Goal: Book appointment/travel/reservation

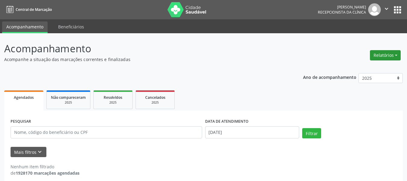
click at [379, 58] on button "Relatórios" at bounding box center [385, 55] width 31 height 10
click at [370, 66] on link "Agendamentos" at bounding box center [368, 68] width 65 height 8
select select "8"
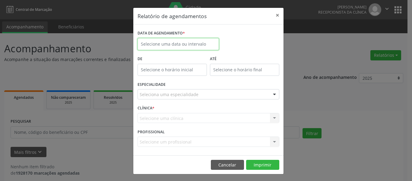
click at [205, 43] on input "text" at bounding box center [177, 44] width 81 height 12
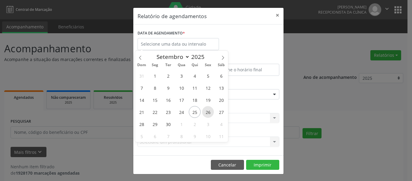
click at [210, 111] on span "26" at bounding box center [208, 112] width 12 height 12
type input "[DATE]"
click at [210, 111] on span "26" at bounding box center [208, 112] width 12 height 12
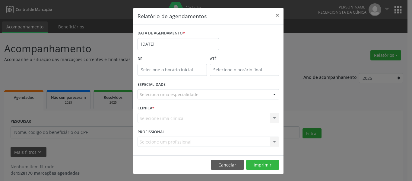
click at [180, 73] on input "text" at bounding box center [171, 70] width 69 height 12
click at [179, 78] on span at bounding box center [178, 80] width 4 height 6
type input "13:00"
type input "13"
click at [179, 78] on span at bounding box center [178, 80] width 4 height 6
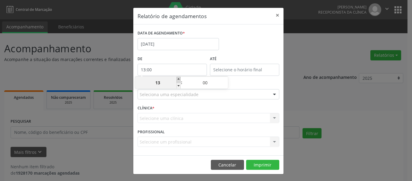
type input "14:00"
type input "14"
click at [225, 79] on span at bounding box center [226, 80] width 4 height 6
type input "14:05"
type input "05"
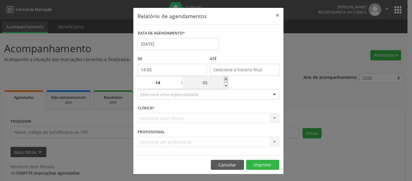
click at [225, 79] on span at bounding box center [226, 80] width 4 height 6
type input "14:10"
type input "10"
click at [225, 79] on span at bounding box center [226, 80] width 4 height 6
type input "14:15"
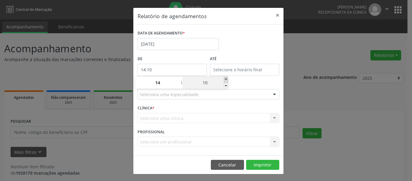
type input "15"
click at [225, 79] on span at bounding box center [226, 80] width 4 height 6
type input "14:20"
type input "20"
click at [225, 79] on span at bounding box center [226, 80] width 4 height 6
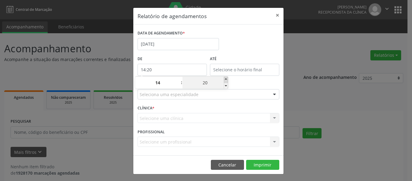
type input "14:25"
type input "25"
click at [225, 79] on span at bounding box center [226, 80] width 4 height 6
type input "14:30"
type input "30"
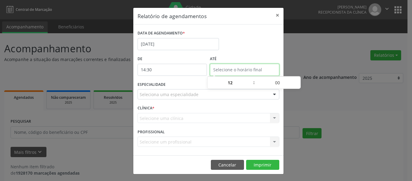
click at [228, 69] on input "text" at bounding box center [244, 70] width 69 height 12
type input "14:30"
type input "14"
type input "30"
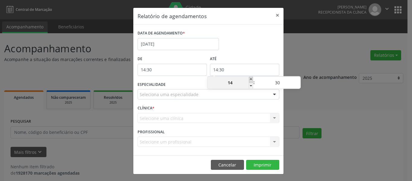
click at [251, 79] on span at bounding box center [251, 80] width 4 height 6
type input "15:30"
type input "15"
click at [251, 79] on span at bounding box center [251, 80] width 4 height 6
type input "16:30"
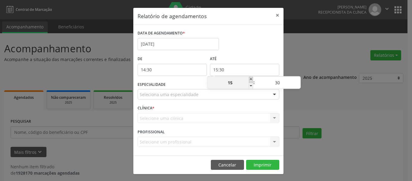
type input "16"
click at [251, 79] on span at bounding box center [251, 80] width 4 height 6
type input "17:30"
type input "17"
click at [243, 49] on div "DATA DE AGENDAMENTO * [DATE]" at bounding box center [208, 42] width 145 height 26
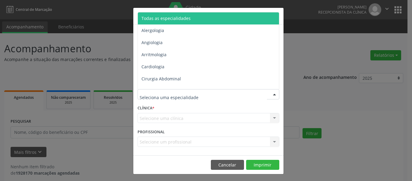
click at [155, 19] on span "Todas as especialidades" at bounding box center [165, 18] width 49 height 6
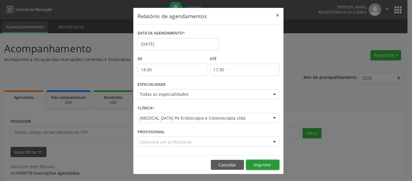
click at [260, 162] on button "Imprimir" at bounding box center [262, 164] width 33 height 10
